Goal: Information Seeking & Learning: Learn about a topic

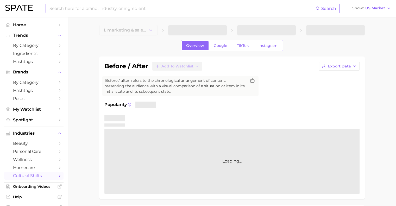
click at [156, 5] on input at bounding box center [182, 8] width 267 height 9
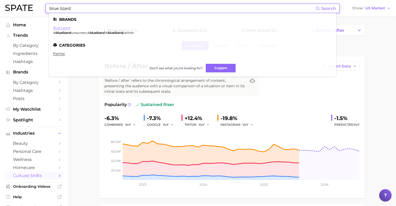
type input "blue lizard"
click at [66, 30] on link "blue lizard" at bounding box center [61, 28] width 17 height 4
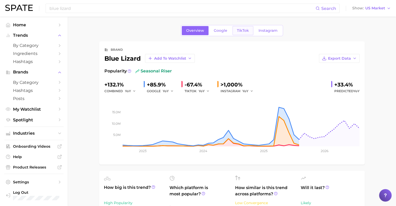
click at [244, 32] on span "TikTok" at bounding box center [243, 30] width 12 height 4
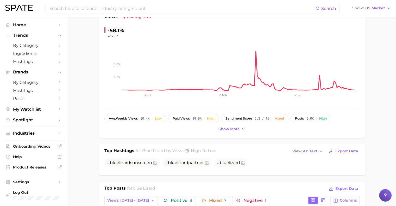
scroll to position [56, 0]
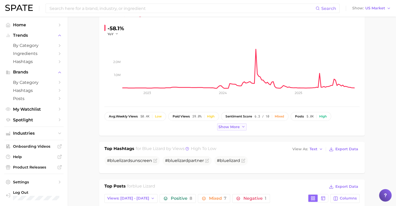
click at [227, 127] on span "Show more" at bounding box center [228, 127] width 21 height 4
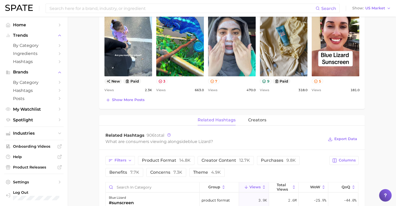
scroll to position [284, 0]
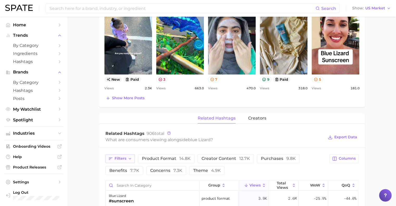
click at [125, 157] on span "Filters" at bounding box center [121, 158] width 12 height 4
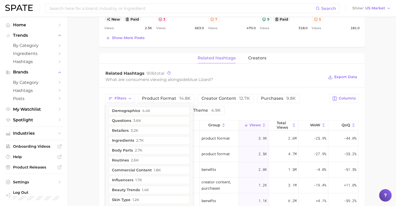
scroll to position [351, 0]
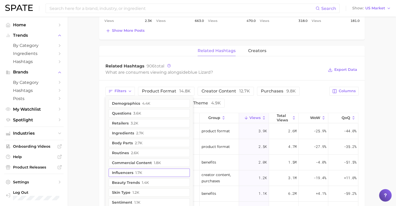
click at [120, 175] on button "influencers 1.7k" at bounding box center [149, 172] width 81 height 8
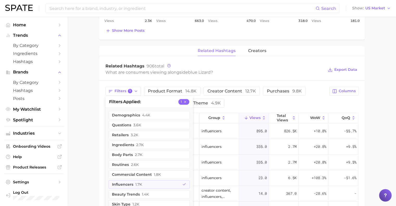
click at [99, 168] on div "Filters 1 filters applied 1 demographics 4.4k questions 3.6k retailers 3.2k ing…" at bounding box center [232, 202] width 266 height 244
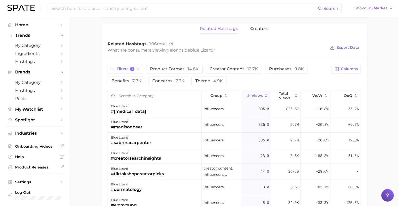
scroll to position [374, 0]
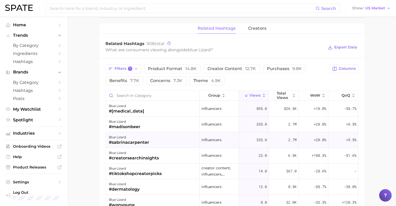
click at [126, 138] on div "blue lizard" at bounding box center [129, 137] width 40 height 6
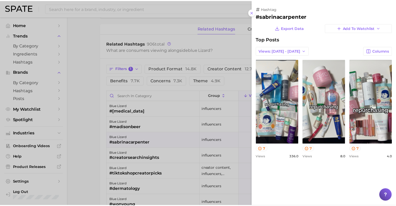
scroll to position [0, 0]
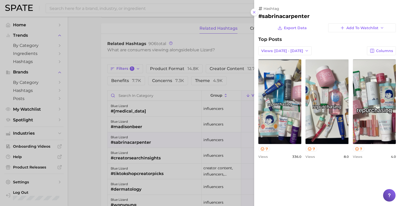
click at [89, 136] on div at bounding box center [200, 103] width 400 height 206
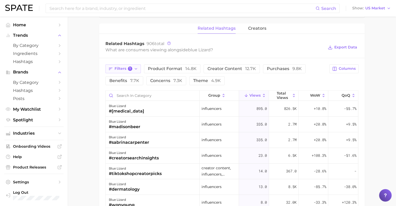
click at [134, 67] on icon "button" at bounding box center [136, 69] width 4 height 4
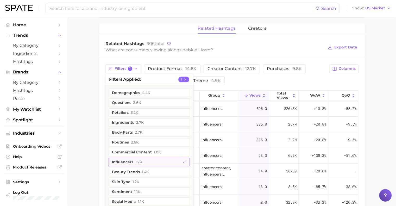
click at [136, 162] on span "1.7k" at bounding box center [138, 162] width 7 height 4
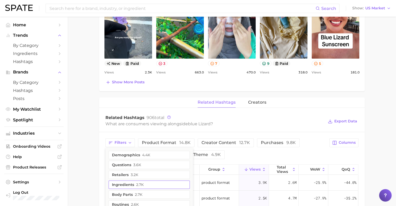
scroll to position [300, 0]
click at [132, 155] on button "demographics 4.4k" at bounding box center [149, 155] width 81 height 8
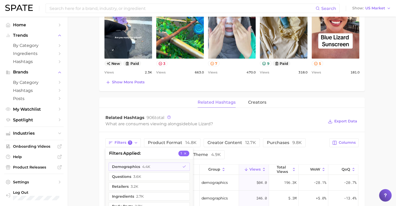
click at [91, 146] on main "Overview Google TikTok Instagram brand blue lizard Add to Watchlist Export Data…" at bounding box center [232, 60] width 328 height 686
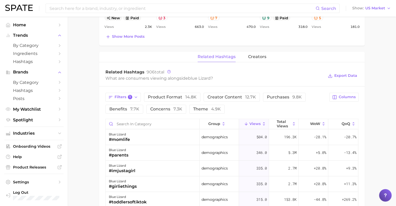
scroll to position [346, 0]
click at [282, 123] on span "Total Views" at bounding box center [284, 123] width 14 height 8
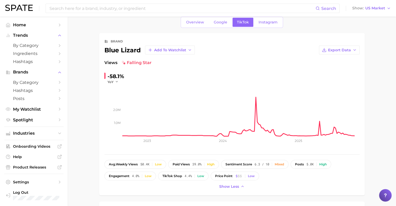
scroll to position [1, 0]
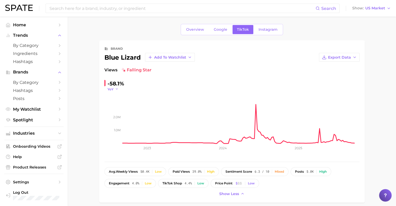
click at [117, 88] on icon "button" at bounding box center [117, 89] width 4 height 4
click at [124, 105] on button "QoQ" at bounding box center [136, 105] width 57 height 9
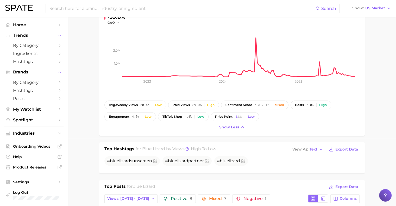
scroll to position [0, 0]
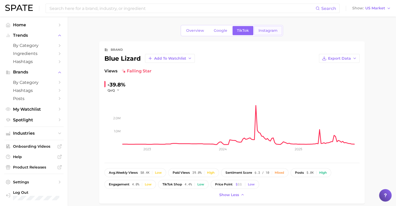
click at [269, 29] on span "Instagram" at bounding box center [268, 30] width 19 height 4
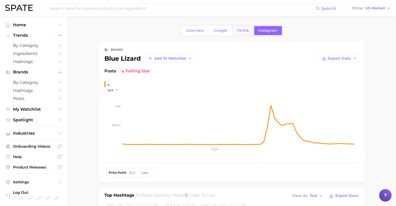
click at [247, 33] on link "TikTok" at bounding box center [242, 30] width 21 height 9
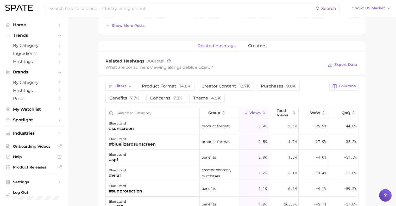
scroll to position [346, 0]
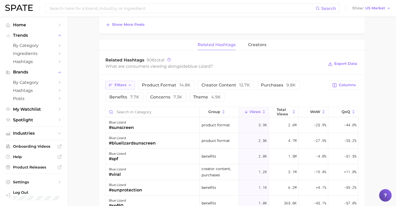
click at [126, 85] on button "Filters" at bounding box center [119, 85] width 29 height 9
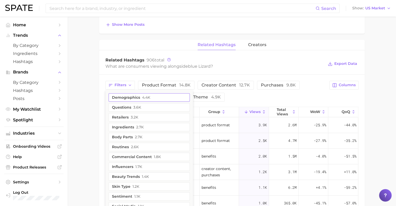
click at [127, 93] on button "demographics 4.4k" at bounding box center [149, 97] width 81 height 8
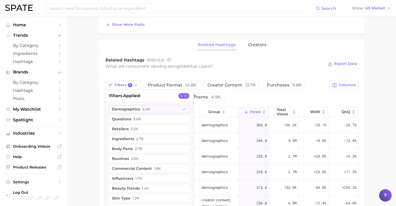
click at [92, 105] on main "Overview Google TikTok Instagram brand blue lizard Add to Watchlist Export Data…" at bounding box center [232, 8] width 328 height 674
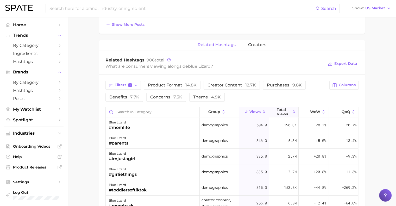
click at [278, 115] on button "Total Views" at bounding box center [284, 112] width 30 height 10
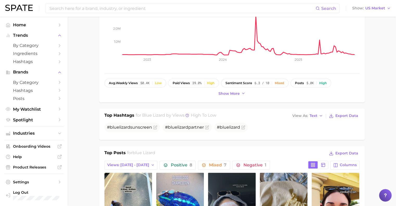
scroll to position [89, 0]
click at [228, 94] on span "Show more" at bounding box center [228, 94] width 21 height 4
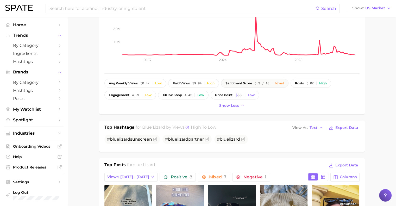
click at [274, 86] on button "sentiment score 6.3 / 10 Mixed" at bounding box center [254, 83] width 67 height 9
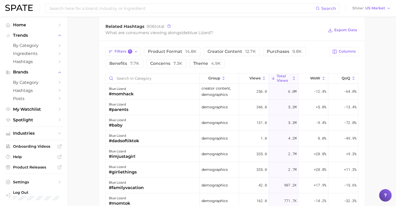
scroll to position [392, 0]
click at [135, 52] on icon "button" at bounding box center [136, 51] width 4 height 4
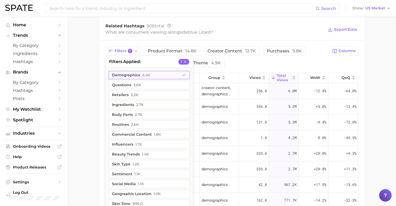
click at [177, 74] on button "demographics 4.4k" at bounding box center [149, 75] width 81 height 8
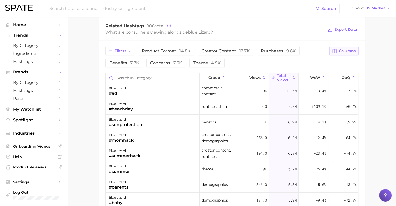
click at [348, 49] on span "Columns" at bounding box center [347, 51] width 17 height 4
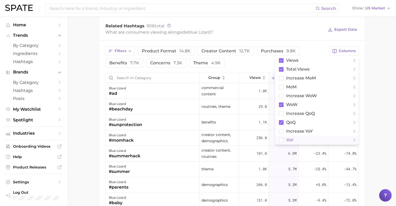
click at [281, 138] on rect at bounding box center [281, 140] width 4 height 4
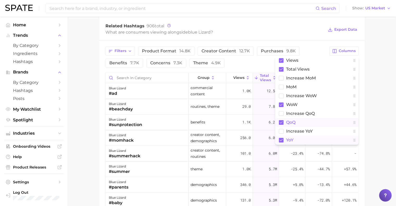
click at [283, 123] on rect at bounding box center [281, 122] width 5 height 5
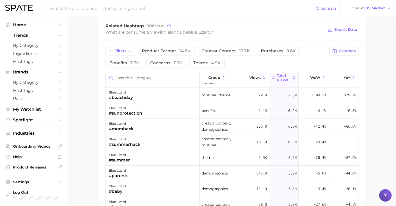
scroll to position [0, 0]
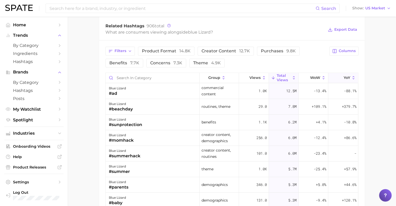
click at [348, 74] on button "YoY" at bounding box center [343, 78] width 30 height 10
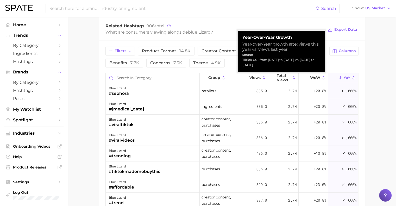
click at [348, 74] on button "YoY" at bounding box center [343, 78] width 30 height 10
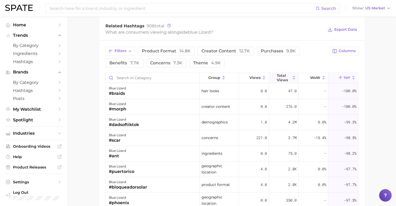
click at [281, 77] on span "Total Views" at bounding box center [284, 77] width 14 height 8
